Goal: Check status: Check status

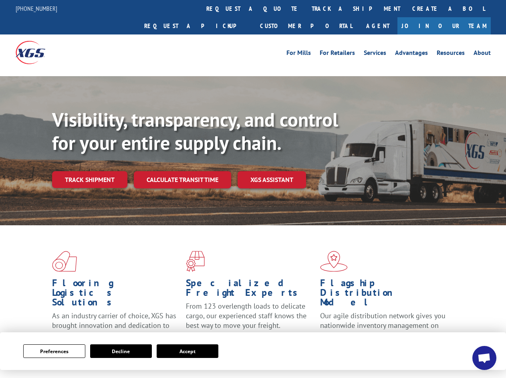
click at [253, 189] on div "Visibility, transparency, and control for your entire supply chain. Track shipm…" at bounding box center [279, 164] width 454 height 112
click at [54, 351] on button "Preferences" at bounding box center [54, 351] width 62 height 14
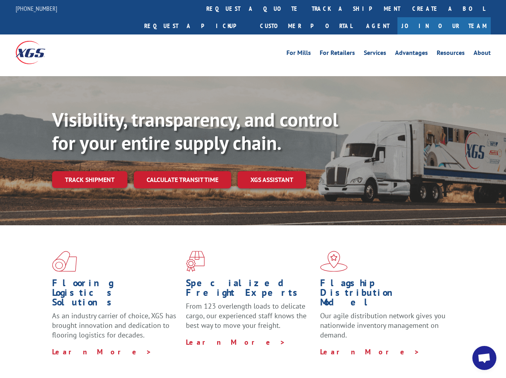
click at [121, 351] on div "Flooring Logistics Solutions As an industry carrier of choice, XGS has brought …" at bounding box center [253, 305] width 506 height 161
click at [187, 351] on div "Flooring Logistics Solutions As an industry carrier of choice, XGS has brought …" at bounding box center [253, 305] width 506 height 161
click at [253, 189] on div "Visibility, transparency, and control for your entire supply chain. Track shipm…" at bounding box center [279, 164] width 454 height 112
click at [305, 8] on link "track a shipment" at bounding box center [355, 8] width 100 height 17
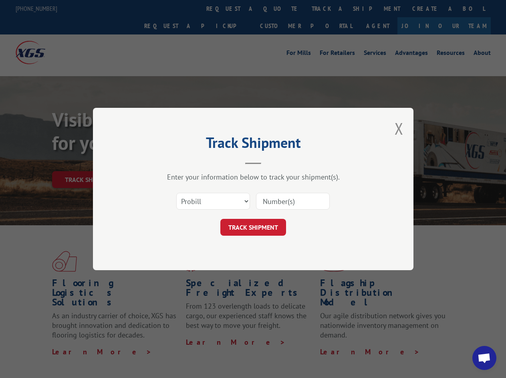
click at [279, 8] on div "Track Shipment Enter your information below to track your shipment(s). Select c…" at bounding box center [253, 189] width 506 height 378
click at [329, 8] on div "Track Shipment Enter your information below to track your shipment(s). Select c…" at bounding box center [253, 189] width 506 height 378
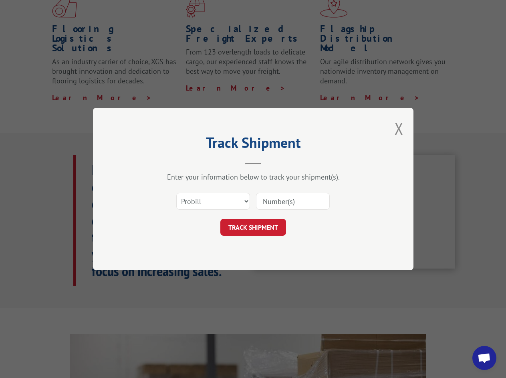
click at [89, 162] on div "Track Shipment Enter your information below to track your shipment(s). Select c…" at bounding box center [253, 189] width 506 height 378
click at [182, 162] on header "Track Shipment" at bounding box center [253, 150] width 240 height 27
